Goal: Task Accomplishment & Management: Manage account settings

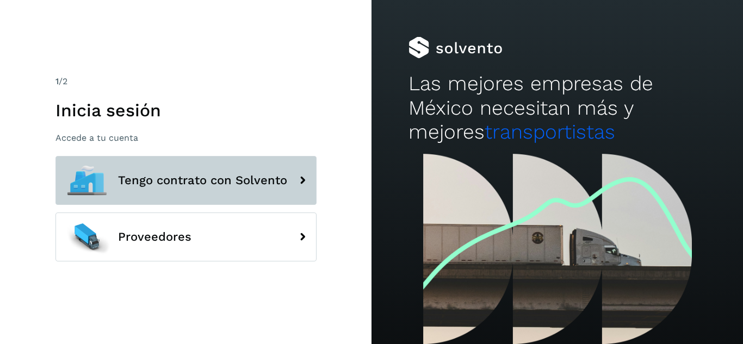
click at [209, 181] on span "Tengo contrato con Solvento" at bounding box center [202, 180] width 169 height 13
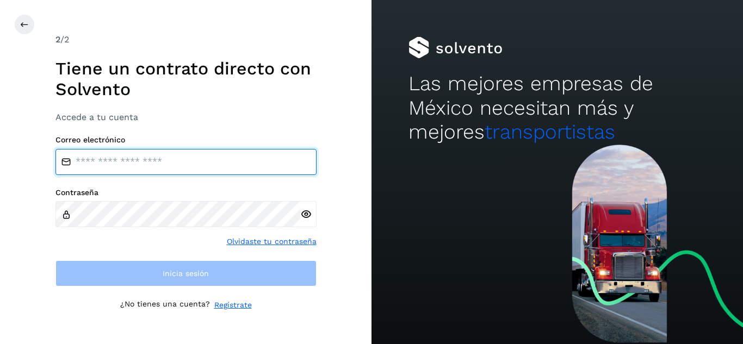
type input "**********"
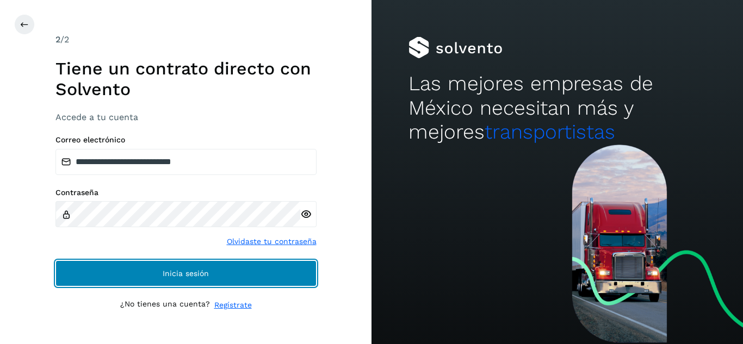
click at [208, 268] on button "Inicia sesión" at bounding box center [185, 273] width 261 height 26
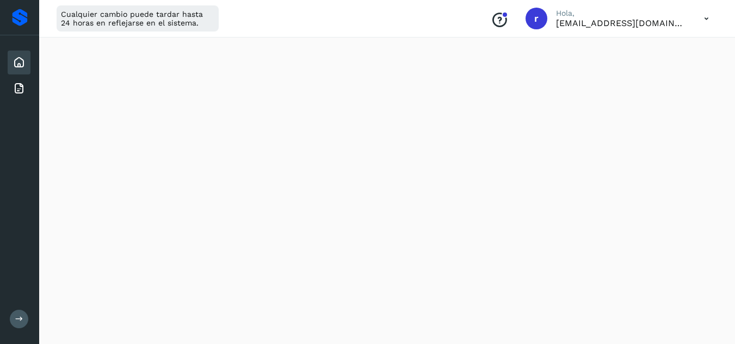
scroll to position [246, 0]
